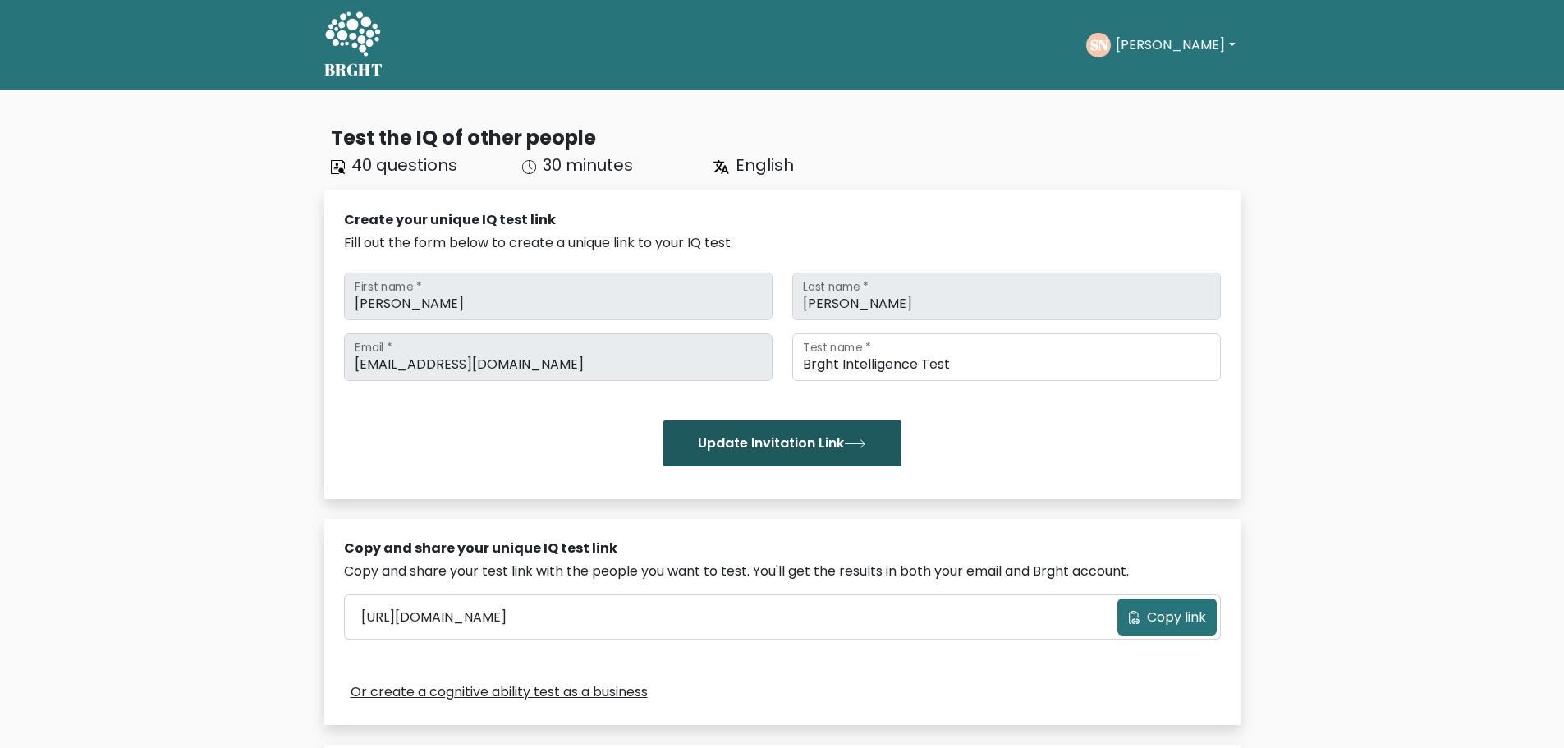
click at [773, 445] on button "Update Invitation Link" at bounding box center [782, 443] width 238 height 46
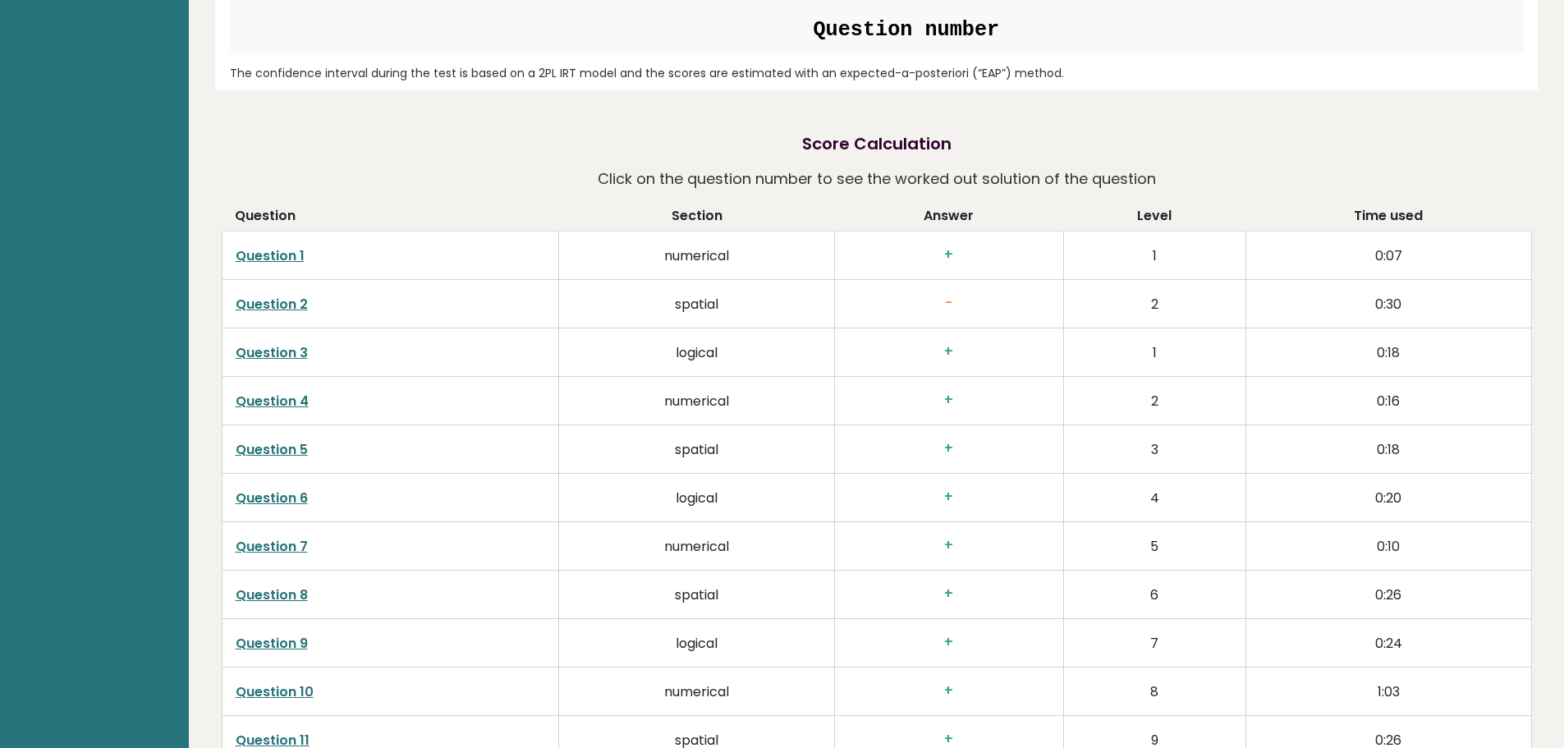
scroll to position [2627, 0]
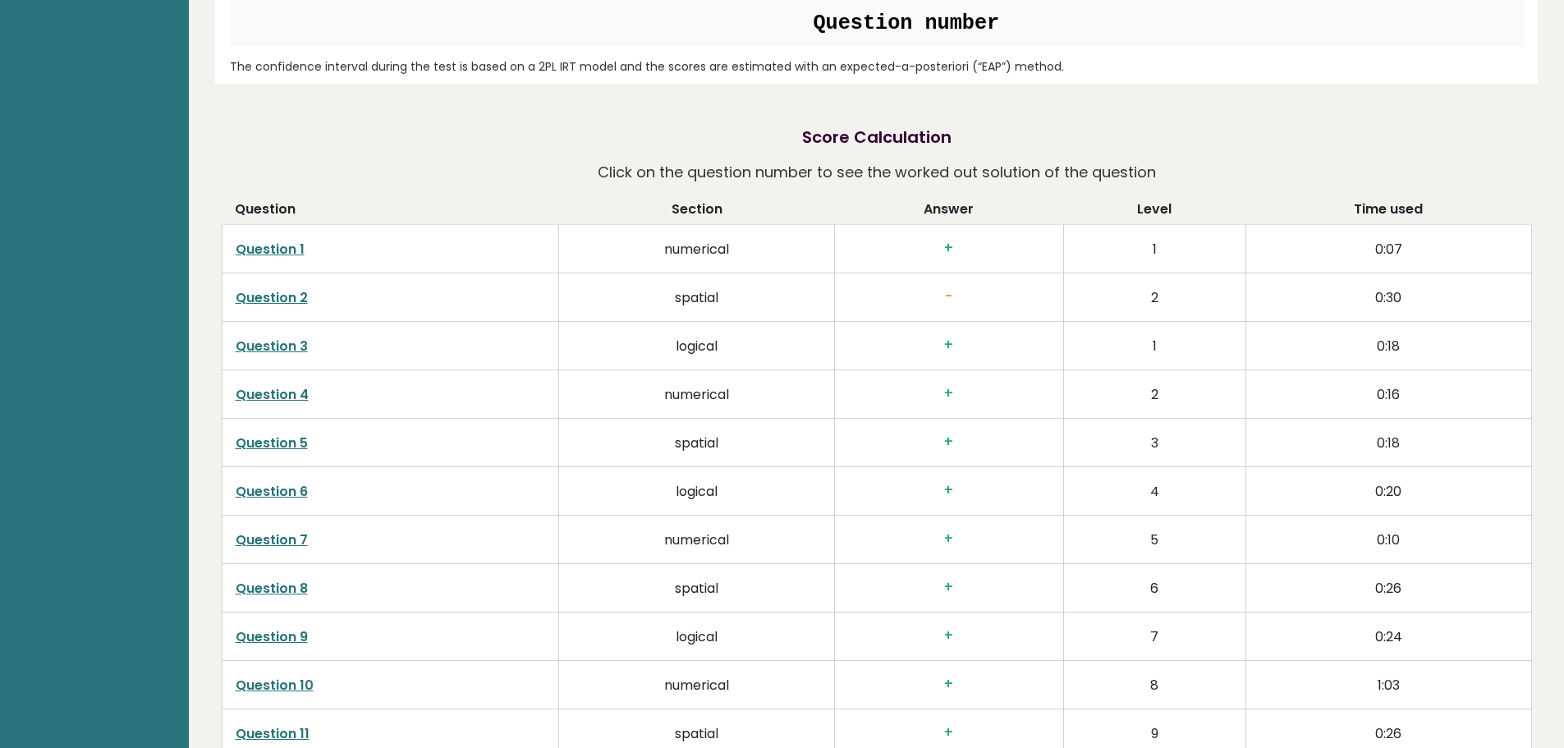
click at [252, 300] on link "Question 2" at bounding box center [272, 297] width 72 height 19
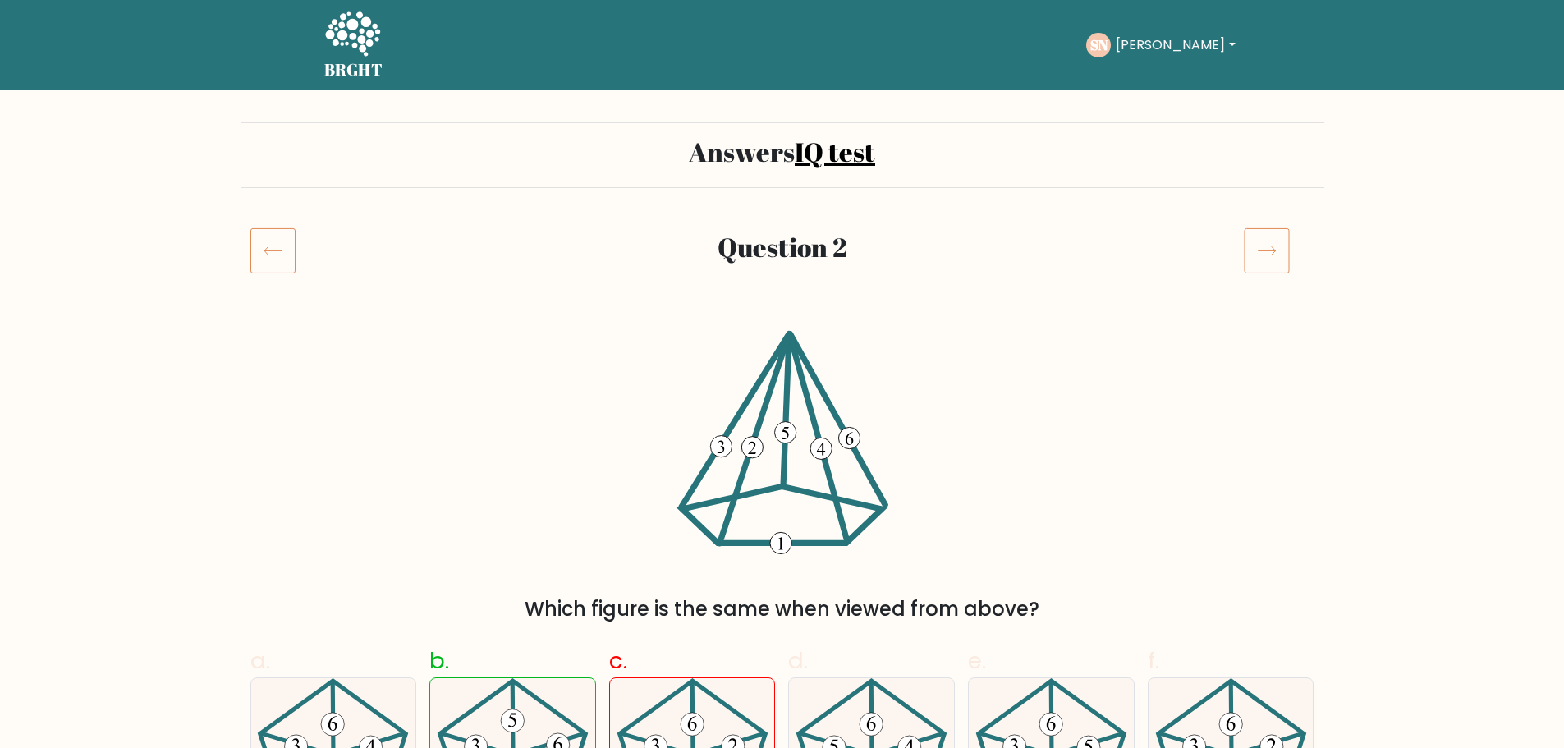
click at [269, 256] on icon at bounding box center [272, 250] width 45 height 46
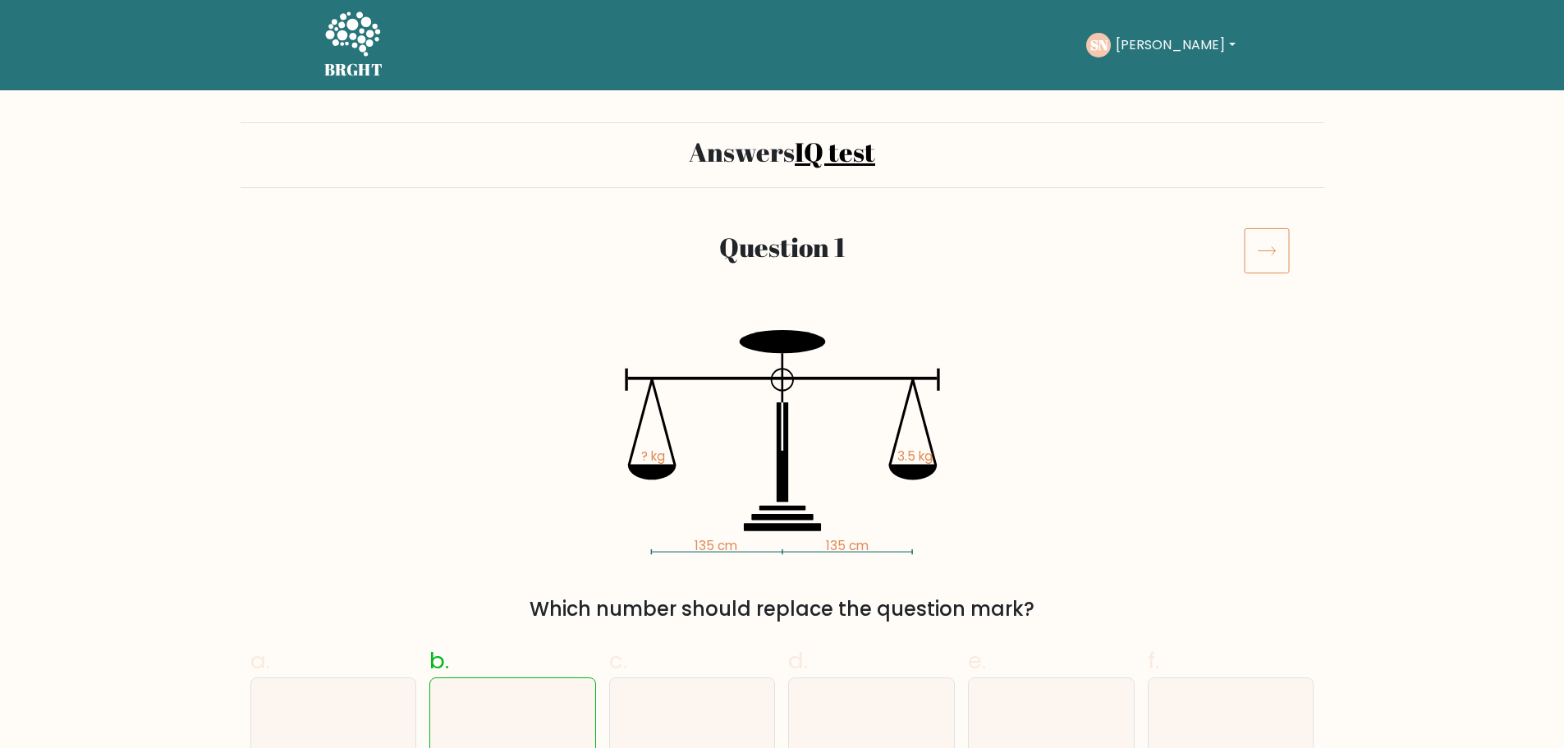
click at [1154, 37] on button "[PERSON_NAME]" at bounding box center [1175, 44] width 129 height 21
click at [1139, 77] on link "Dashboard" at bounding box center [1152, 80] width 130 height 26
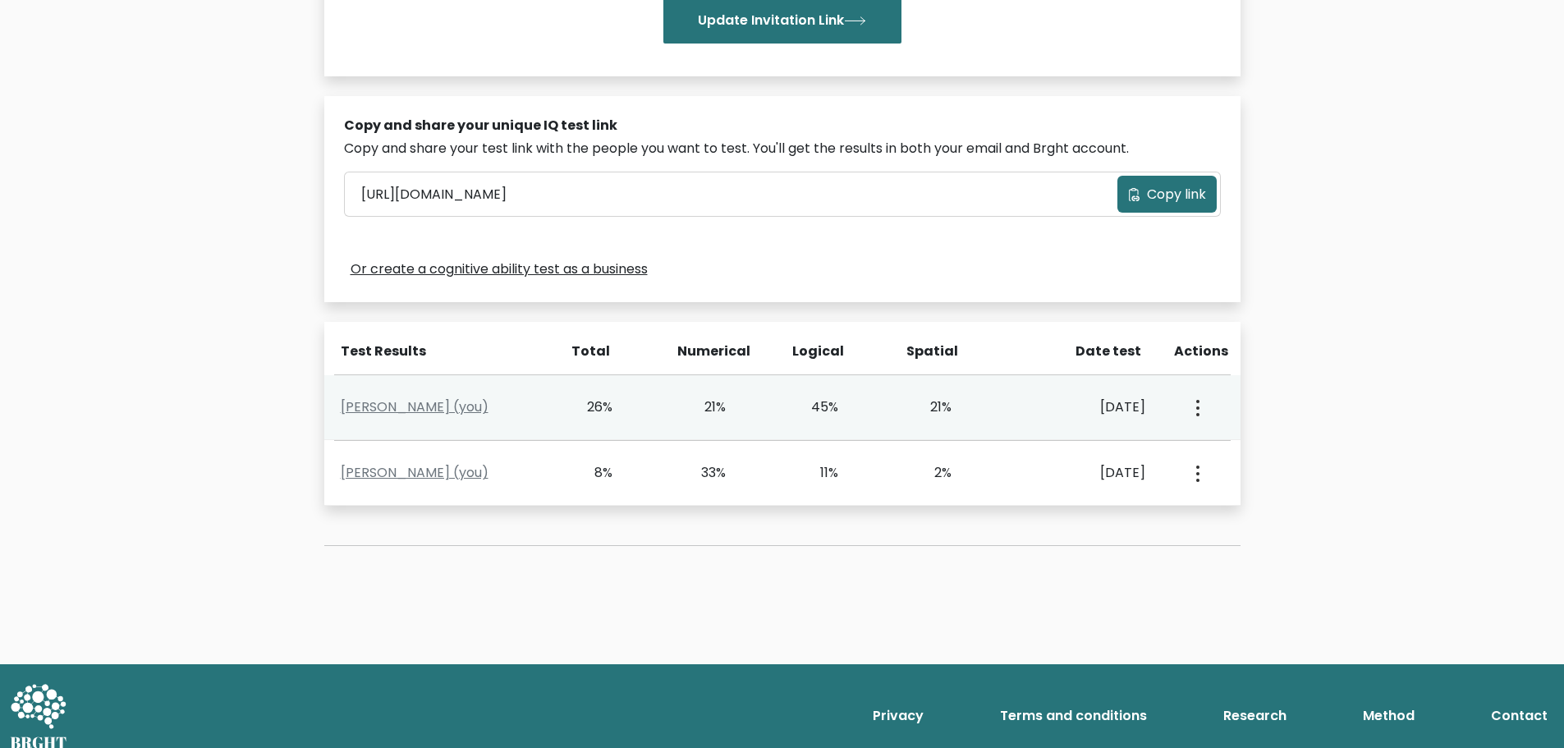
scroll to position [439, 0]
